Goal: Find specific page/section: Find specific page/section

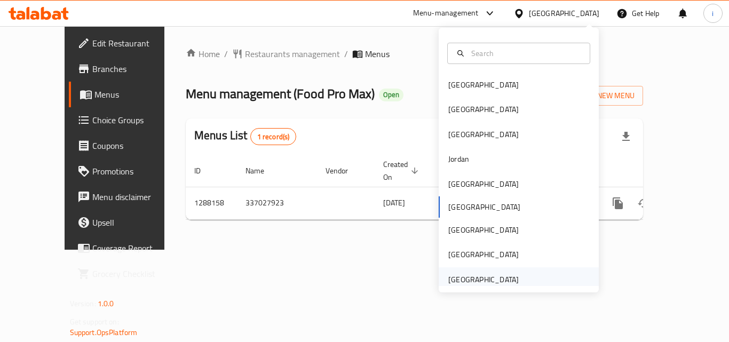
click at [502, 278] on div "[GEOGRAPHIC_DATA]" at bounding box center [483, 280] width 70 height 12
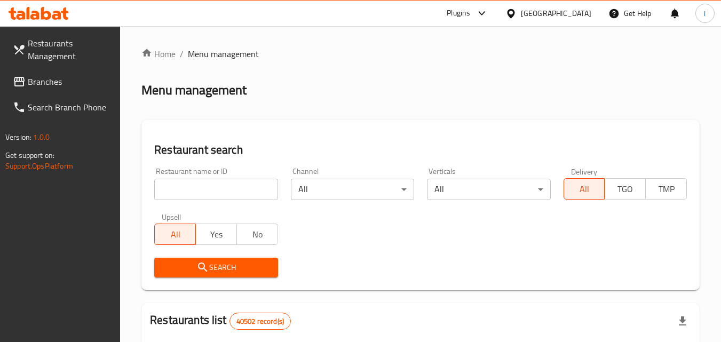
click at [41, 81] on span "Branches" at bounding box center [70, 81] width 84 height 13
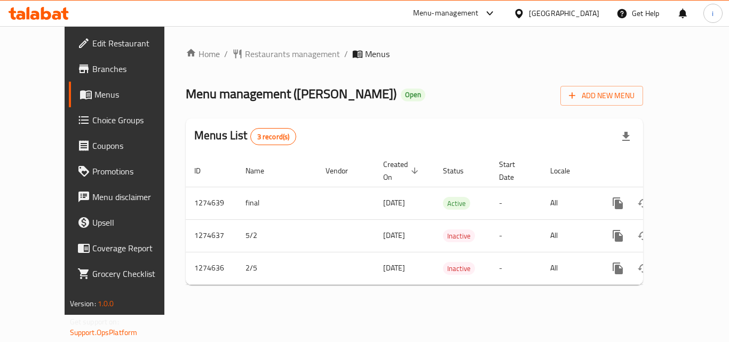
click at [571, 6] on div "[GEOGRAPHIC_DATA]" at bounding box center [556, 14] width 103 height 26
click at [525, 17] on icon at bounding box center [518, 13] width 11 height 11
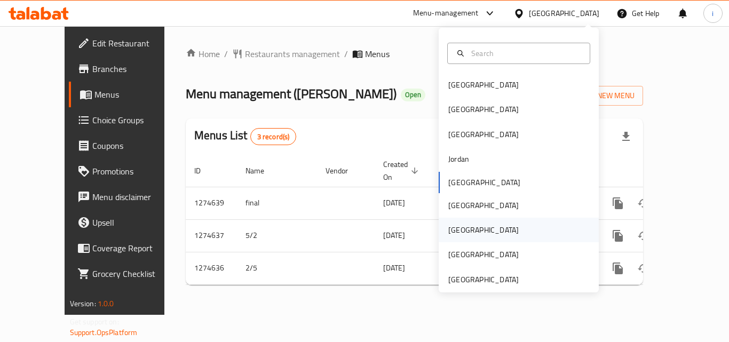
click at [471, 228] on div "[GEOGRAPHIC_DATA]" at bounding box center [519, 230] width 160 height 25
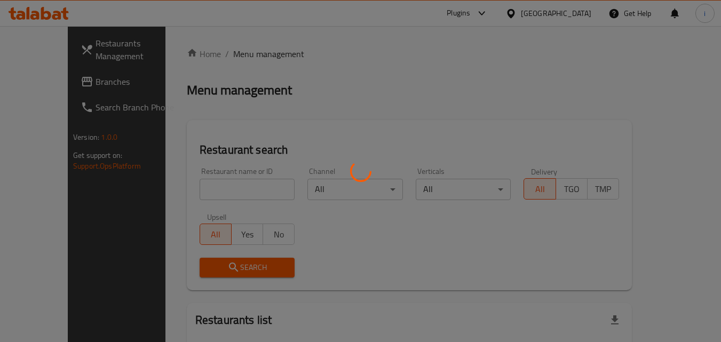
click at [43, 84] on div at bounding box center [360, 171] width 721 height 342
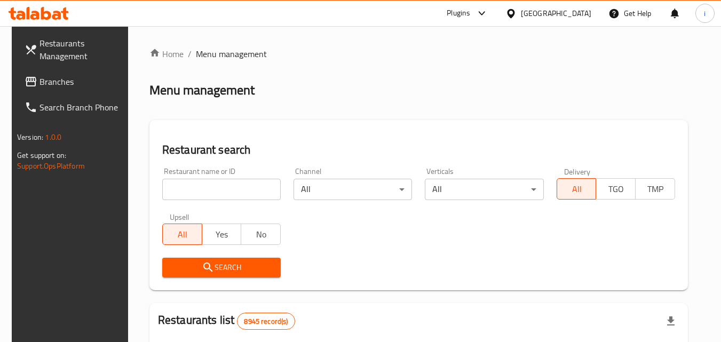
click at [57, 82] on span "Branches" at bounding box center [81, 81] width 84 height 13
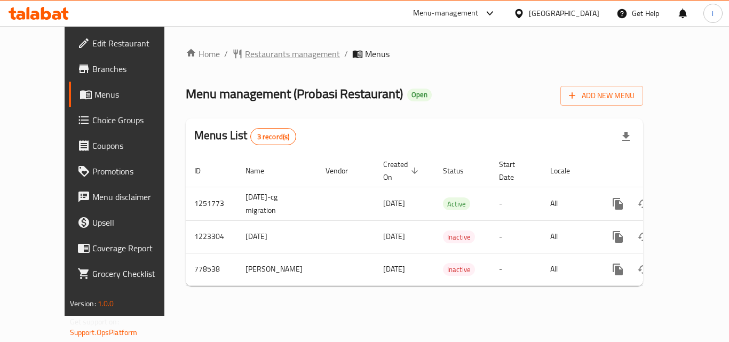
click at [265, 54] on span "Restaurants management" at bounding box center [292, 54] width 95 height 13
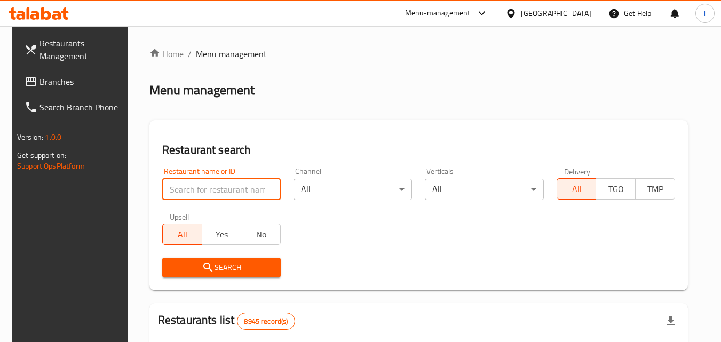
click at [226, 193] on input "search" at bounding box center [221, 189] width 118 height 21
paste input "652480"
type input "652480"
click button "Search" at bounding box center [221, 268] width 118 height 20
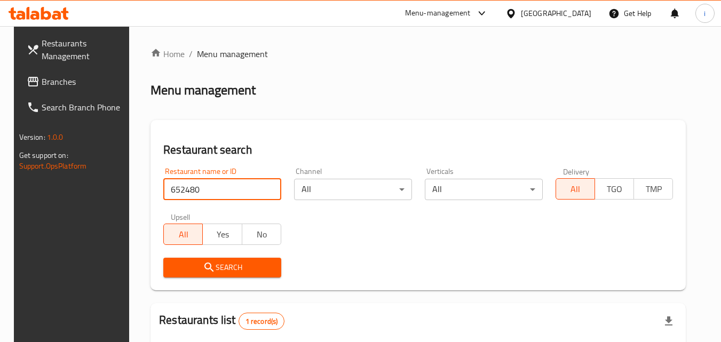
scroll to position [125, 0]
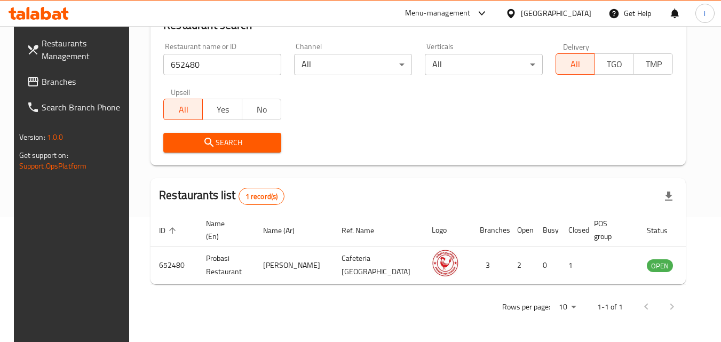
click at [515, 10] on icon at bounding box center [510, 13] width 7 height 9
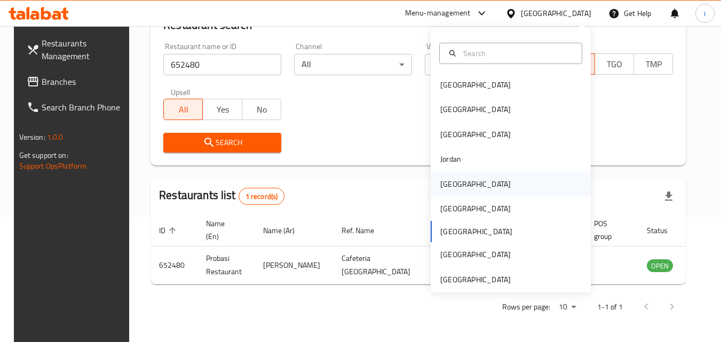
click at [449, 179] on div "[GEOGRAPHIC_DATA]" at bounding box center [475, 184] width 70 height 12
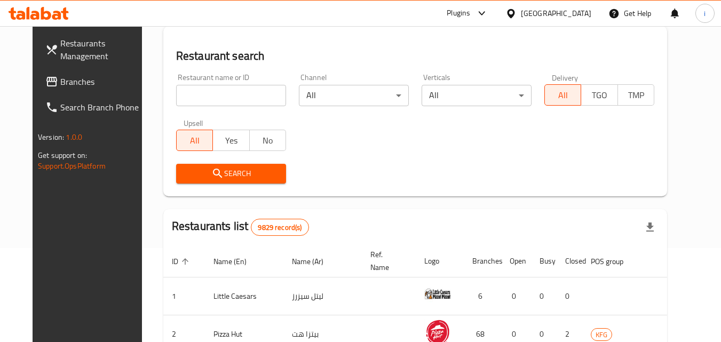
scroll to position [125, 0]
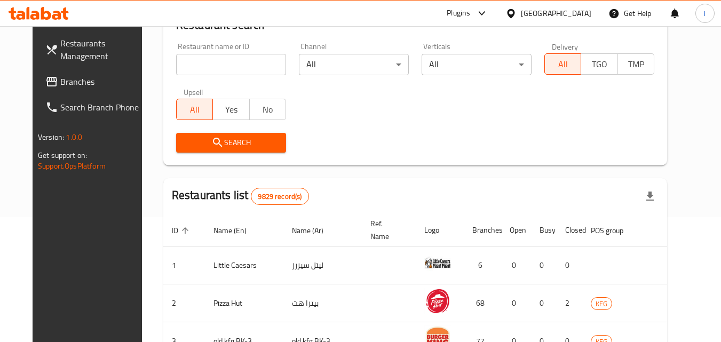
click at [65, 85] on span "Branches" at bounding box center [102, 81] width 84 height 13
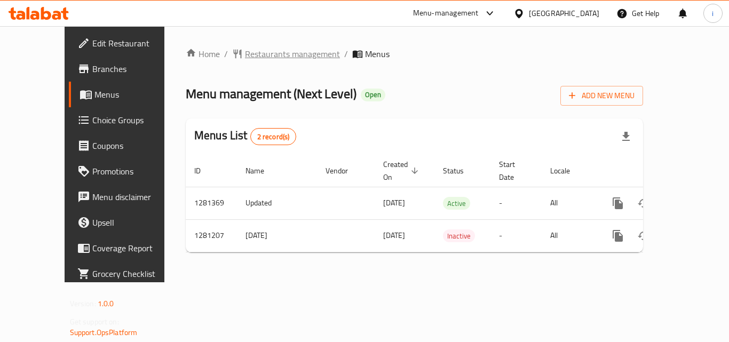
click at [265, 59] on span "Restaurants management" at bounding box center [292, 54] width 95 height 13
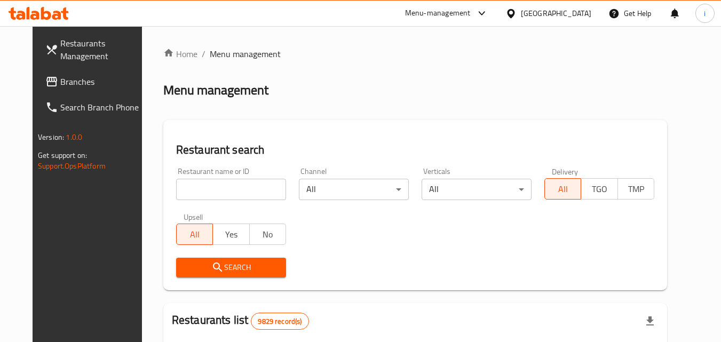
click at [226, 192] on input "search" at bounding box center [231, 189] width 110 height 21
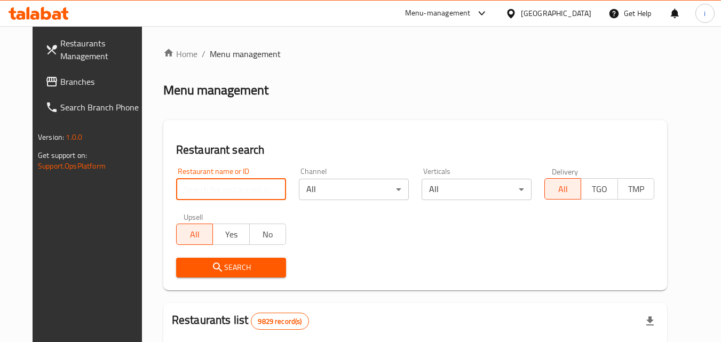
paste input "694208"
type input "694208"
click button "Search" at bounding box center [231, 268] width 110 height 20
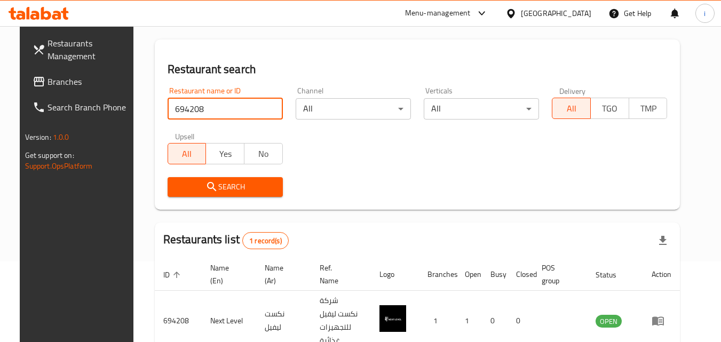
scroll to position [125, 0]
